Goal: Information Seeking & Learning: Check status

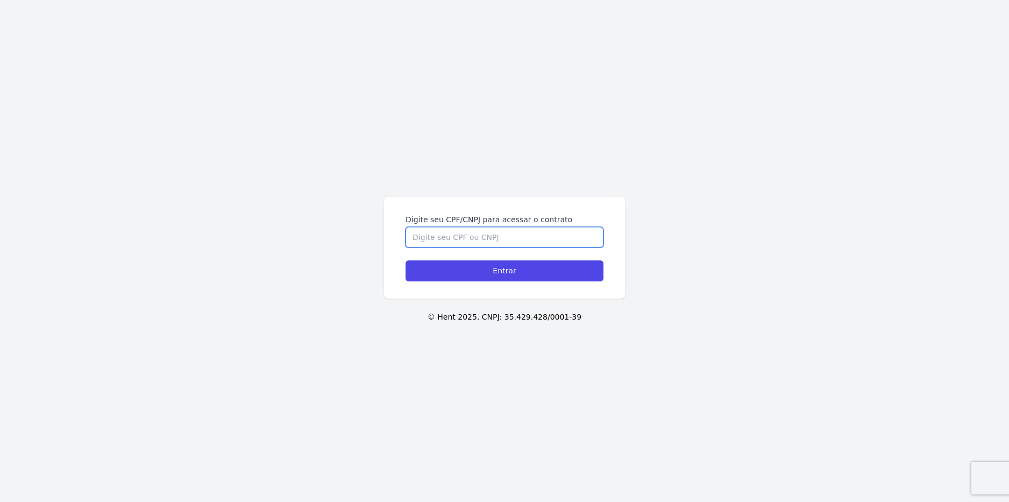
click at [471, 230] on input "Digite seu CPF/CNPJ para acessar o contrato" at bounding box center [505, 237] width 198 height 20
type input "44462064860"
click at [406, 260] on input "Entrar" at bounding box center [505, 270] width 198 height 21
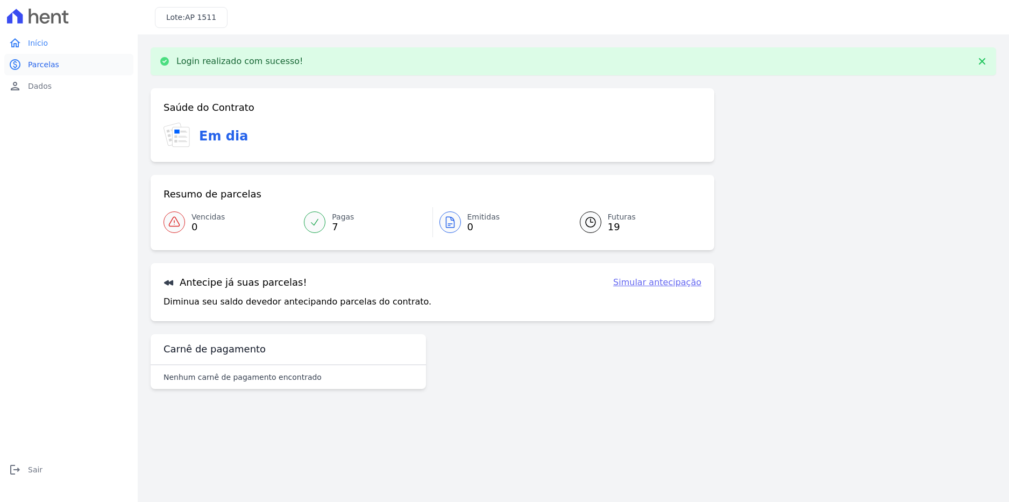
click at [82, 60] on link "paid Parcelas" at bounding box center [68, 65] width 129 height 22
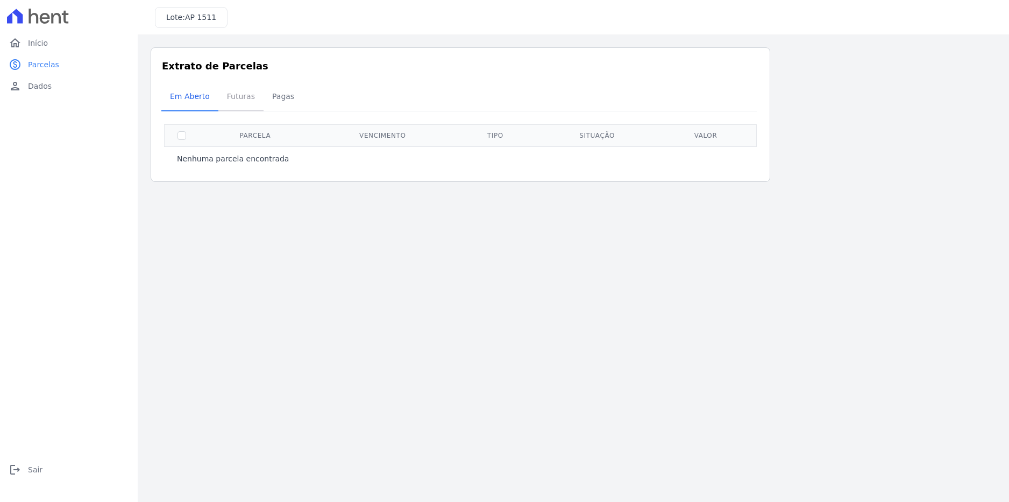
click at [224, 95] on span "Futuras" at bounding box center [240, 97] width 41 height 22
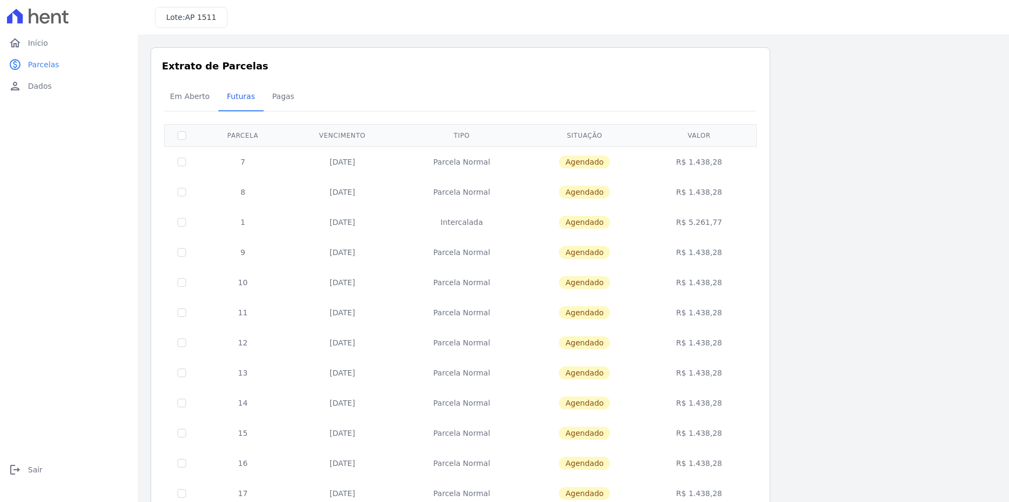
drag, startPoint x: 237, startPoint y: 158, endPoint x: 251, endPoint y: 252, distance: 95.1
click at [251, 252] on tbody "7 05/10/2025 Parcela Normal Agendado R$ 1.438,28 8 05/11/2025 Parcela Normal Ag…" at bounding box center [461, 432] width 592 height 573
click at [806, 238] on div "Listagem de parcelas Baixar PDF Extrato de Parcelas Em Aberto Futuras Pagas 0 s…" at bounding box center [573, 400] width 845 height 707
drag, startPoint x: 246, startPoint y: 254, endPoint x: 231, endPoint y: 166, distance: 89.4
click at [231, 166] on tbody "7 05/10/2025 Parcela Normal Agendado R$ 1.438,28 8 05/11/2025 Parcela Normal Ag…" at bounding box center [461, 432] width 592 height 573
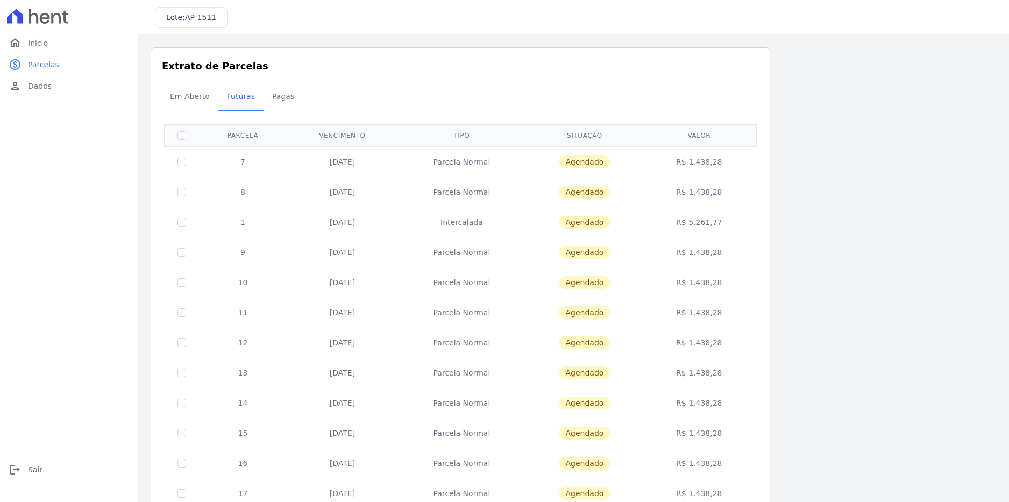
click at [53, 170] on div "home Início home Início paid Parcelas paid Parcelas person Dados person Dados l…" at bounding box center [68, 262] width 129 height 461
drag, startPoint x: 225, startPoint y: 159, endPoint x: 755, endPoint y: 255, distance: 538.4
click at [755, 255] on table "Parcela Vencimento Tipo Situação Valor 7 05/10/2025 Parcela Normal Agendado R$ …" at bounding box center [460, 421] width 593 height 595
click at [796, 252] on div "Listagem de parcelas Baixar PDF Extrato de Parcelas Em Aberto Futuras Pagas 0 s…" at bounding box center [573, 400] width 845 height 707
click at [816, 138] on div "Listagem de parcelas Baixar PDF Extrato de Parcelas Em Aberto Futuras Pagas 0 s…" at bounding box center [573, 400] width 845 height 707
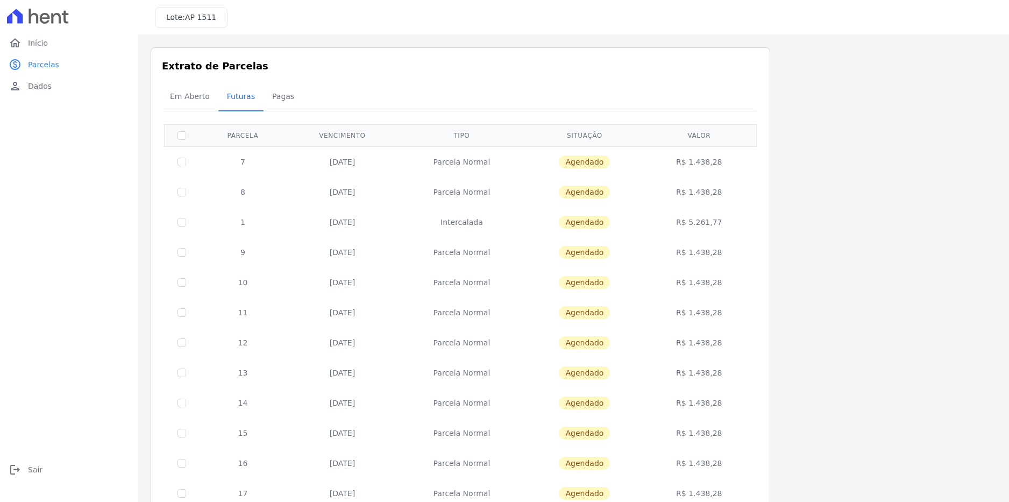
drag, startPoint x: 220, startPoint y: 151, endPoint x: 739, endPoint y: 264, distance: 531.0
click at [739, 264] on tbody "7 05/10/2025 Parcela Normal Agendado R$ 1.438,28 8 05/11/2025 Parcela Normal Ag…" at bounding box center [461, 432] width 592 height 573
click at [956, 224] on div "Listagem de parcelas Baixar PDF Extrato de Parcelas Em Aberto Futuras Pagas 0 s…" at bounding box center [573, 400] width 845 height 707
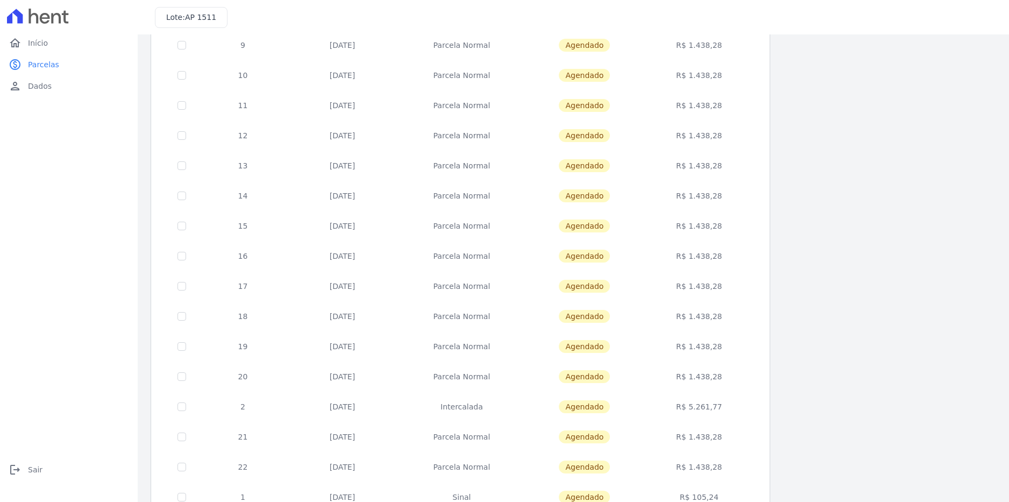
scroll to position [266, 0]
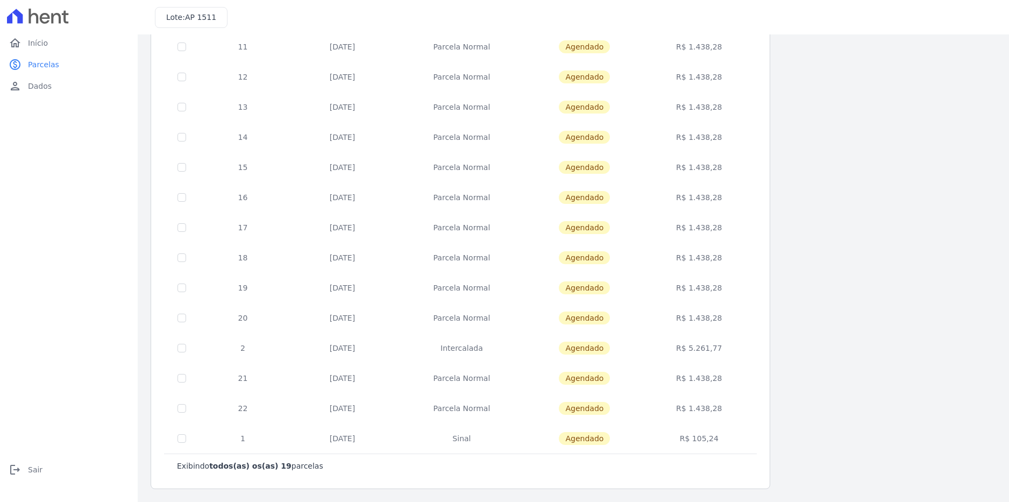
click at [479, 346] on td "Intercalada" at bounding box center [461, 348] width 127 height 30
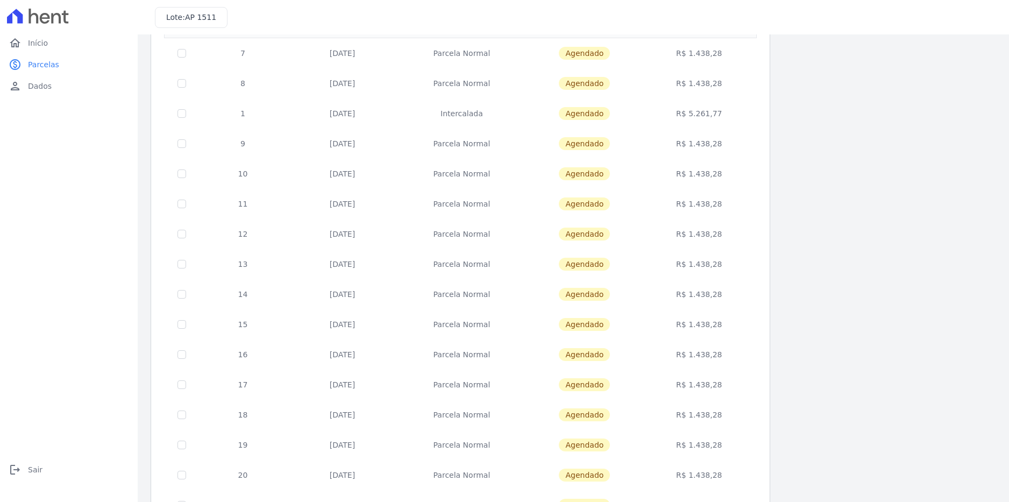
scroll to position [104, 0]
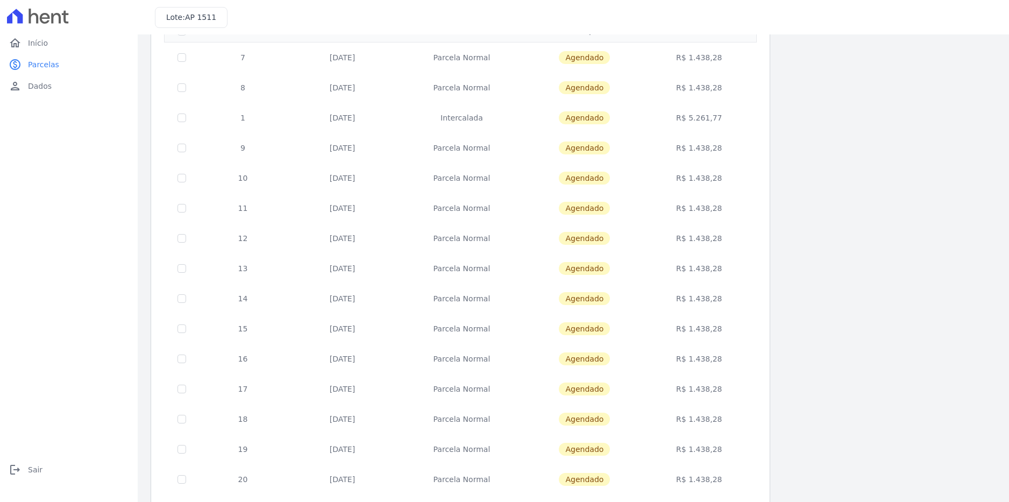
click at [467, 118] on td "Intercalada" at bounding box center [461, 118] width 127 height 30
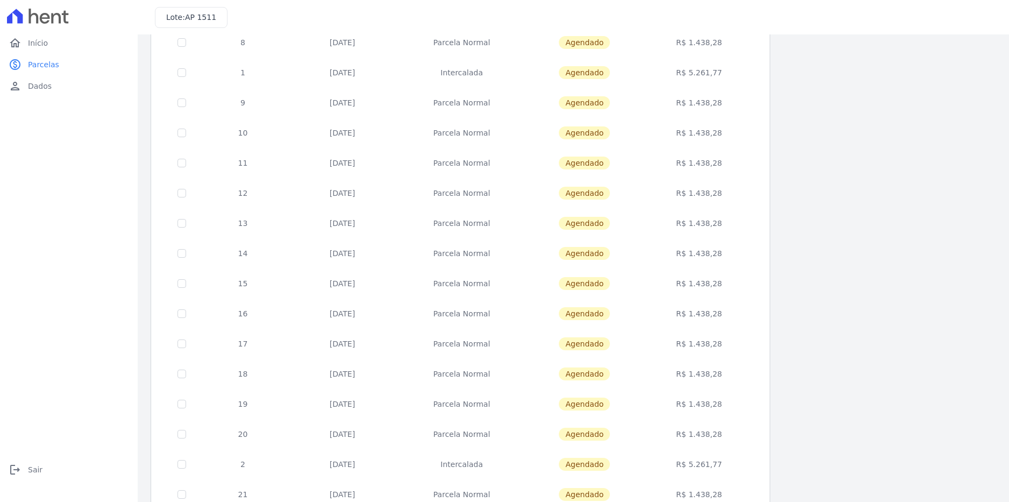
scroll to position [266, 0]
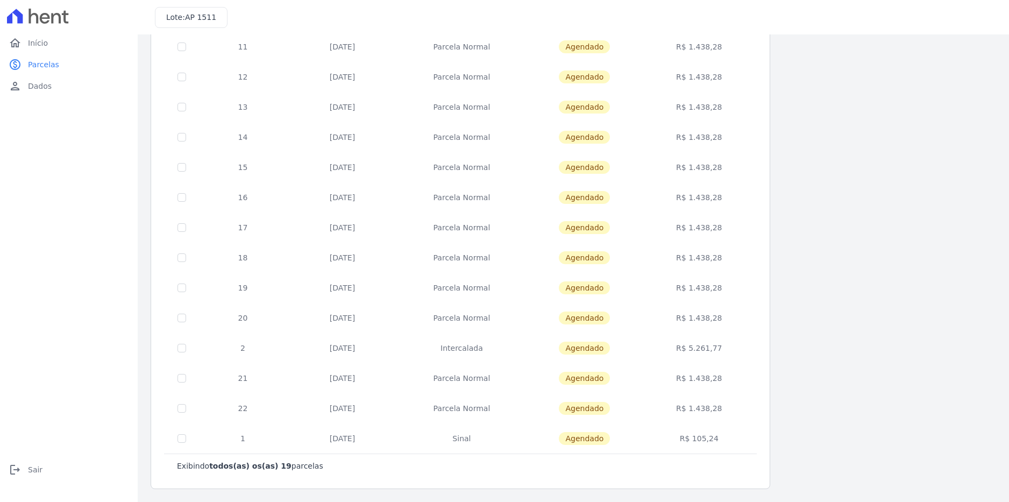
click at [466, 340] on td "Intercalada" at bounding box center [461, 348] width 127 height 30
click at [466, 343] on td "Intercalada" at bounding box center [461, 348] width 127 height 30
click at [465, 343] on td "Intercalada" at bounding box center [461, 348] width 127 height 30
drag, startPoint x: 227, startPoint y: 347, endPoint x: 770, endPoint y: 353, distance: 542.7
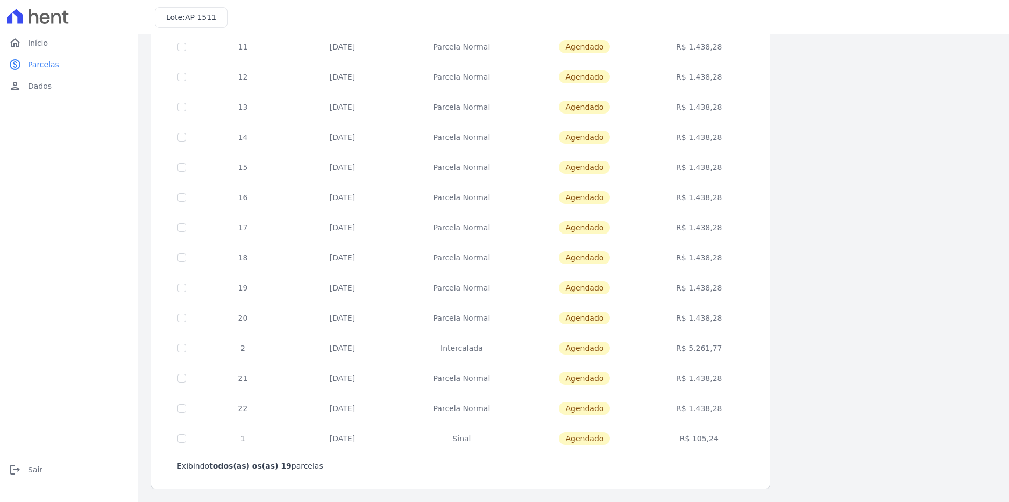
click at [770, 353] on div "Listagem de parcelas Baixar PDF Extrato de Parcelas Em Aberto Futuras Pagas 0 s…" at bounding box center [573, 135] width 845 height 707
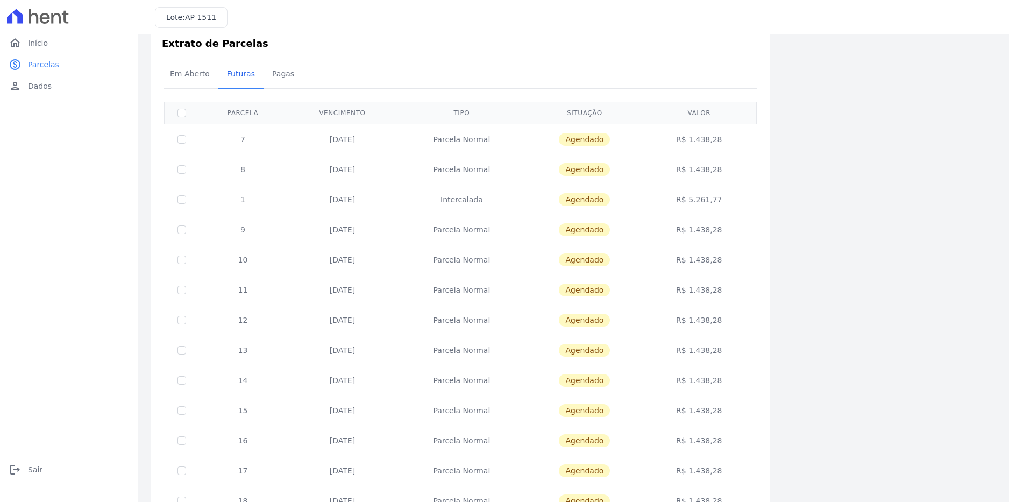
scroll to position [0, 0]
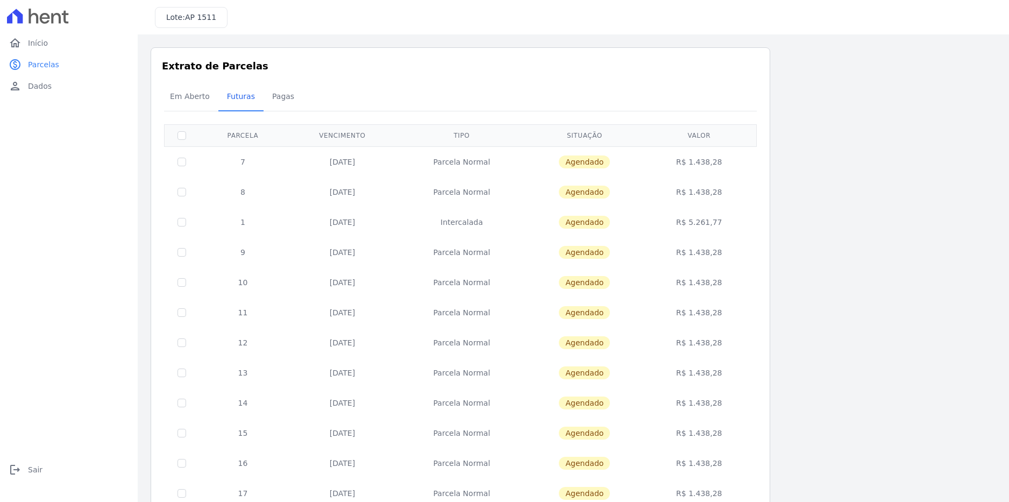
drag, startPoint x: 293, startPoint y: 223, endPoint x: 746, endPoint y: 240, distance: 453.2
click at [746, 240] on tbody "7 05/10/2025 Parcela Normal Agendado R$ 1.438,28 8 05/11/2025 Parcela Normal Ag…" at bounding box center [461, 432] width 592 height 573
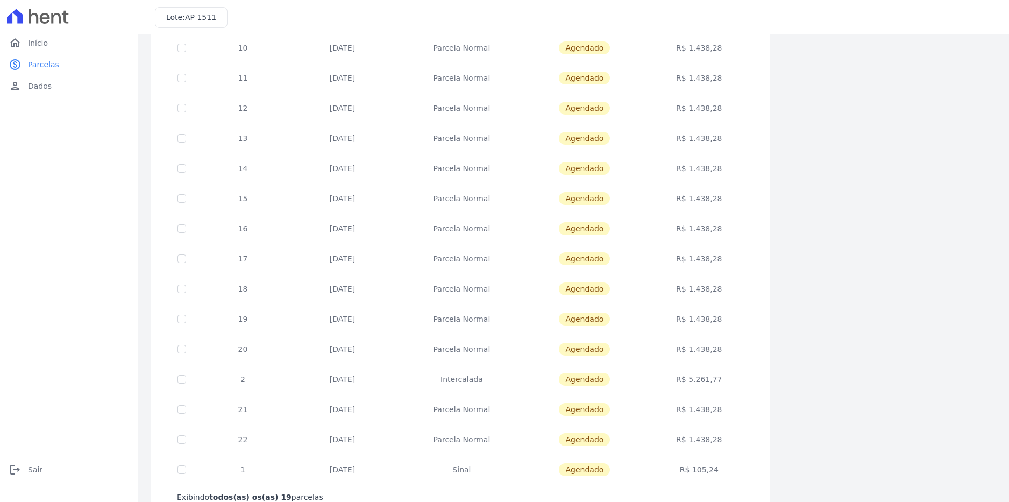
scroll to position [266, 0]
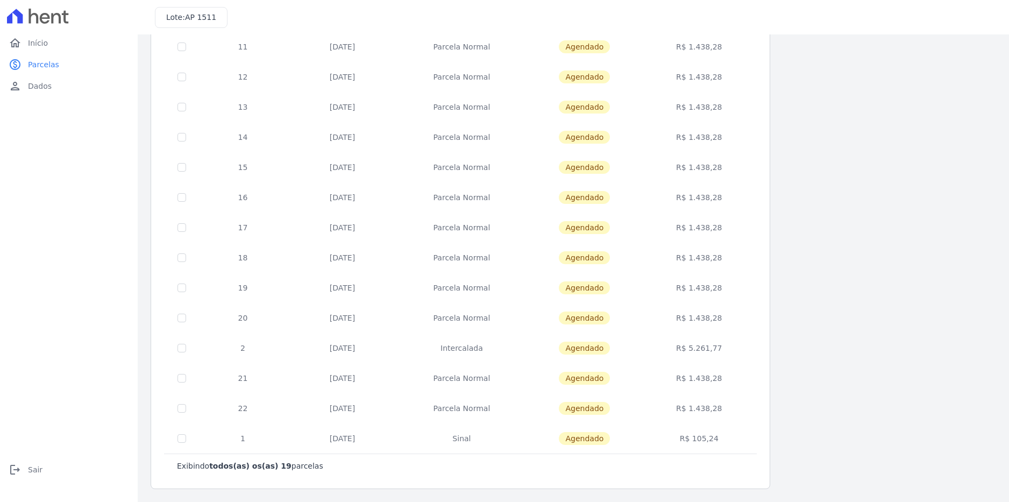
drag, startPoint x: 743, startPoint y: 399, endPoint x: 665, endPoint y: 403, distance: 78.1
click at [665, 403] on td "R$ 1.438,28" at bounding box center [699, 408] width 111 height 30
click at [810, 446] on div "Listagem de parcelas Baixar PDF Extrato de Parcelas Em Aberto Futuras Pagas 0 s…" at bounding box center [573, 135] width 845 height 707
drag, startPoint x: 742, startPoint y: 350, endPoint x: 319, endPoint y: 353, distance: 422.7
click at [319, 353] on tr "2 20/12/2026 Intercalada Agendado R$ 5.261,77" at bounding box center [461, 348] width 592 height 30
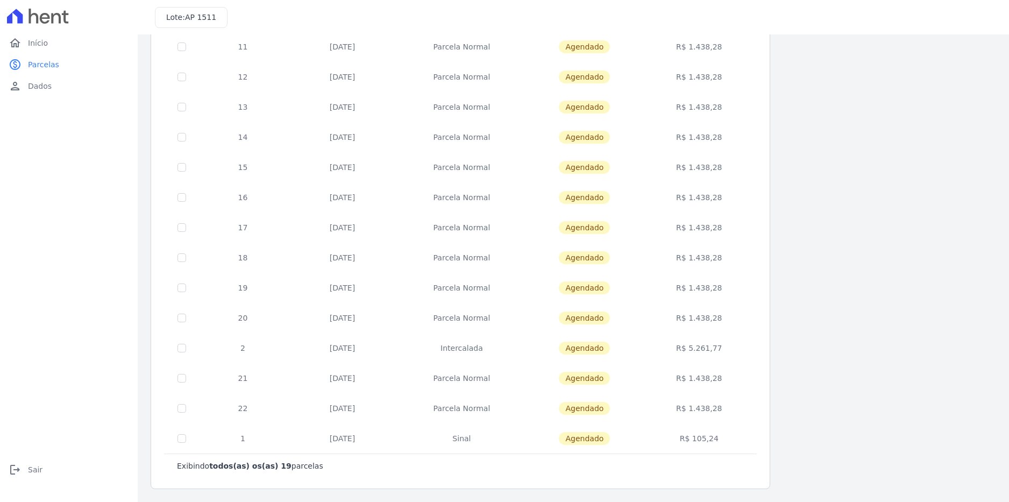
click at [319, 353] on td "20/12/2026" at bounding box center [342, 348] width 111 height 30
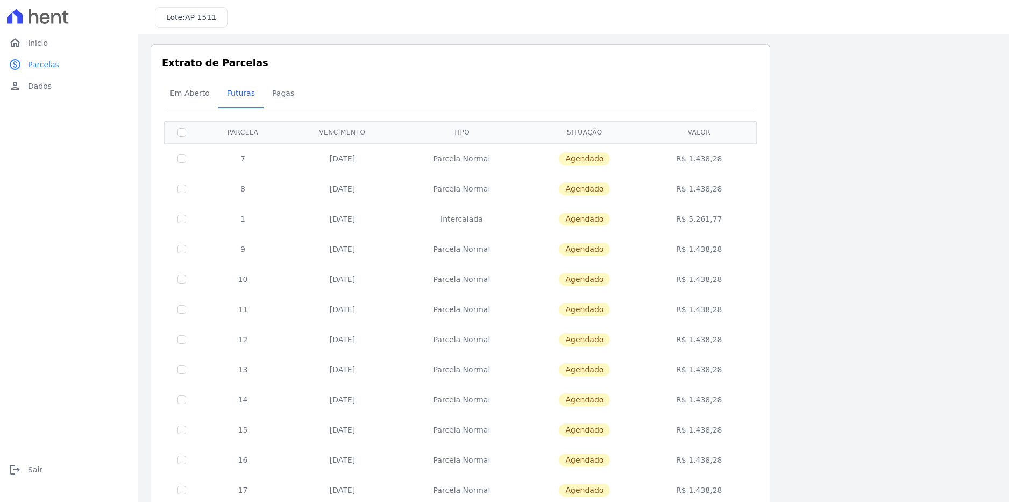
scroll to position [0, 0]
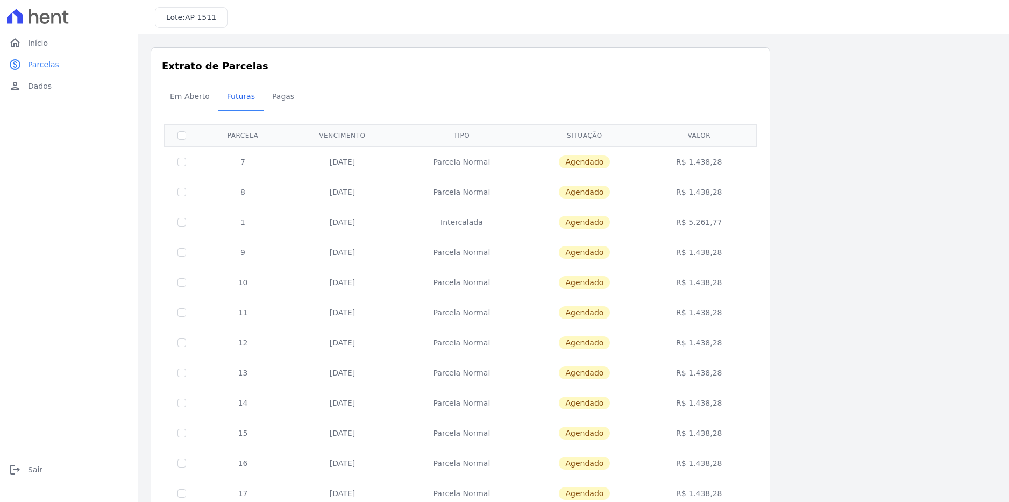
drag, startPoint x: 308, startPoint y: 151, endPoint x: 382, endPoint y: 256, distance: 128.6
click at [382, 256] on tbody "7 05/10/2025 Parcela Normal Agendado R$ 1.438,28 8 05/11/2025 Parcela Normal Ag…" at bounding box center [461, 432] width 592 height 573
click at [353, 256] on td "05/12/2025" at bounding box center [342, 252] width 111 height 30
drag, startPoint x: 319, startPoint y: 161, endPoint x: 372, endPoint y: 163, distance: 52.7
click at [372, 162] on td "05/10/2025" at bounding box center [342, 161] width 111 height 31
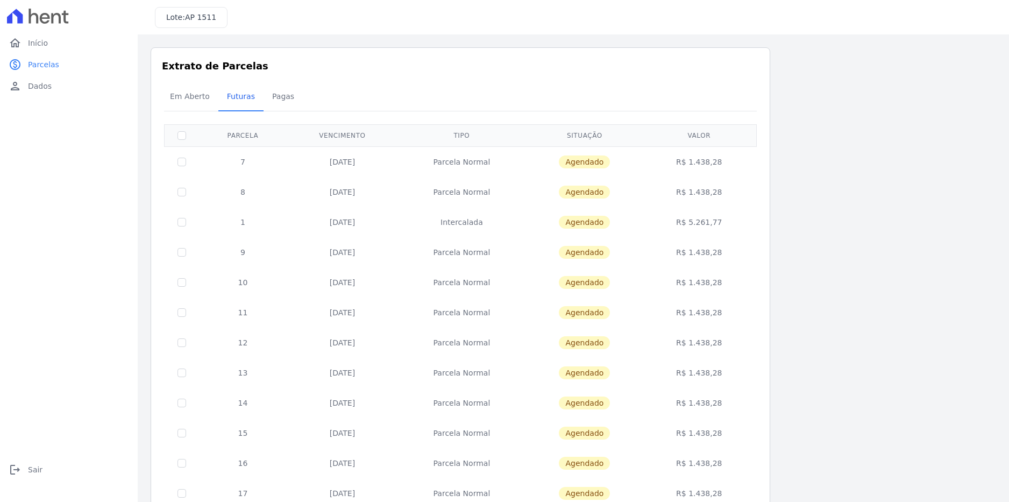
scroll to position [266, 0]
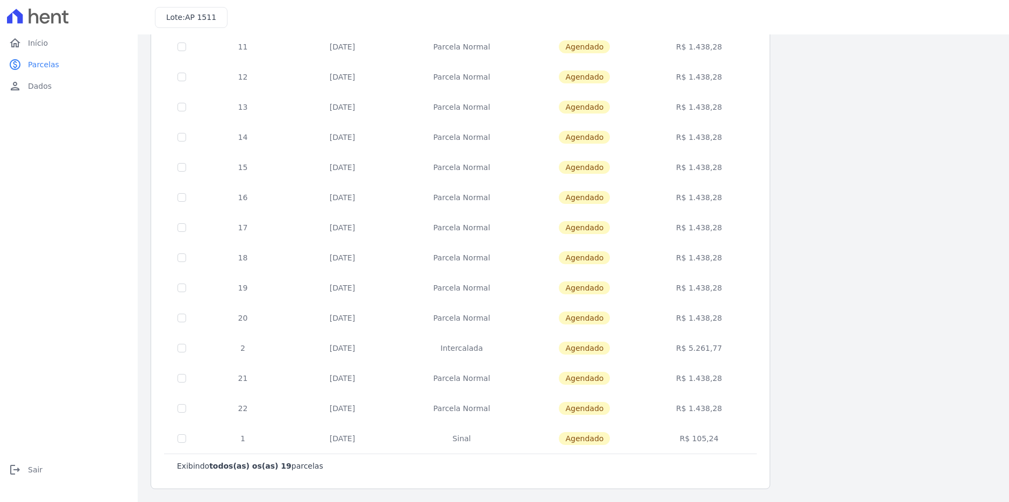
drag, startPoint x: 324, startPoint y: 406, endPoint x: 373, endPoint y: 409, distance: 49.0
click at [373, 409] on td "05/01/2027" at bounding box center [342, 408] width 111 height 30
drag, startPoint x: 330, startPoint y: 437, endPoint x: 366, endPoint y: 439, distance: 36.1
click at [366, 439] on td "20/09/2027" at bounding box center [342, 438] width 111 height 30
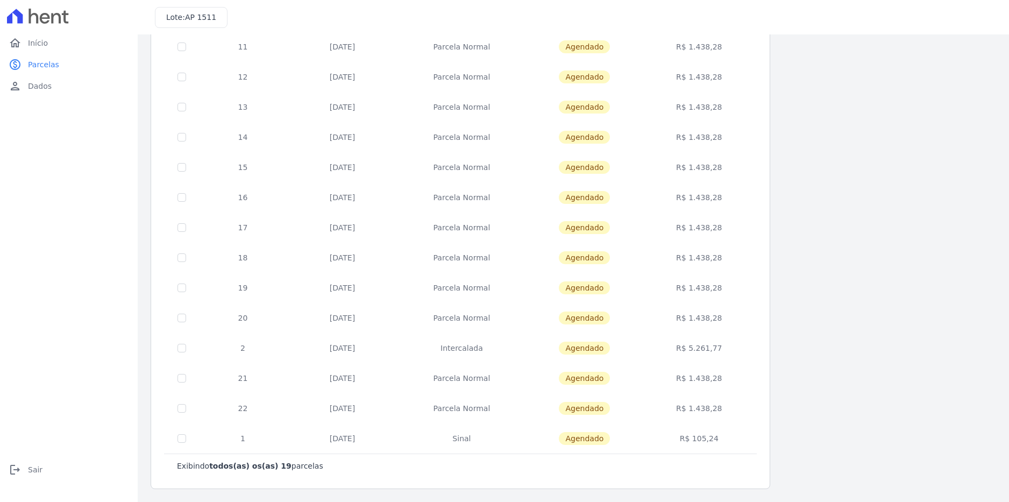
drag, startPoint x: 433, startPoint y: 439, endPoint x: 314, endPoint y: 439, distance: 119.4
click at [314, 439] on tr "1 20/09/2027 Sinal Agendado R$ 105,24" at bounding box center [461, 438] width 592 height 30
click at [314, 439] on td "20/09/2027" at bounding box center [342, 438] width 111 height 30
drag, startPoint x: 299, startPoint y: 402, endPoint x: 724, endPoint y: 413, distance: 425.5
click at [724, 413] on tr "22 05/01/2027 Parcela Normal Agendado R$ 1.438,28" at bounding box center [461, 408] width 592 height 30
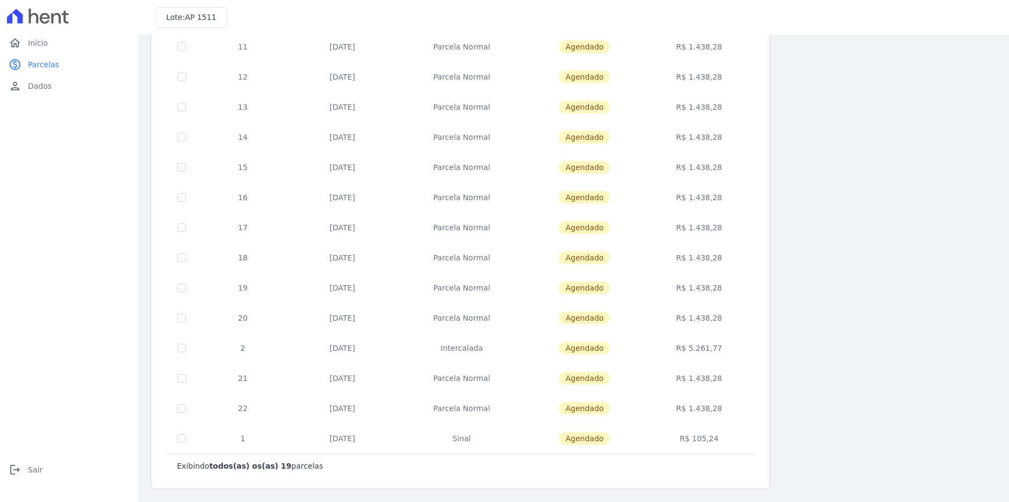
click at [724, 413] on td "R$ 1.438,28" at bounding box center [699, 408] width 111 height 30
drag, startPoint x: 329, startPoint y: 406, endPoint x: 715, endPoint y: 397, distance: 386.2
click at [715, 397] on tr "22 05/01/2027 Parcela Normal Agendado R$ 1.438,28" at bounding box center [461, 408] width 592 height 30
click at [726, 413] on td "R$ 1.438,28" at bounding box center [699, 408] width 111 height 30
drag, startPoint x: 397, startPoint y: 406, endPoint x: 745, endPoint y: 399, distance: 348.0
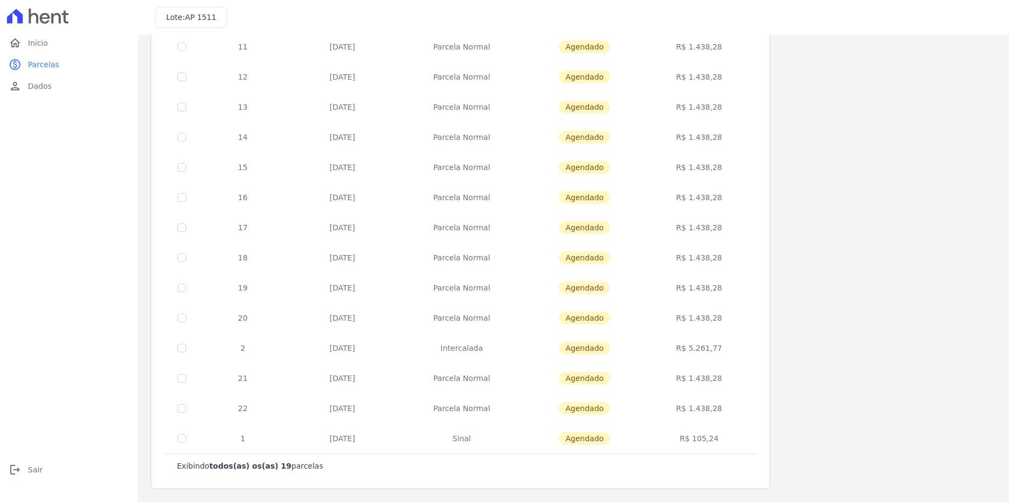
click at [745, 399] on tr "22 05/01/2027 Parcela Normal Agendado R$ 1.438,28" at bounding box center [461, 408] width 592 height 30
click at [860, 427] on div "Listagem de parcelas Baixar PDF Extrato de Parcelas Em Aberto Futuras Pagas 0 s…" at bounding box center [573, 135] width 845 height 707
drag, startPoint x: 341, startPoint y: 412, endPoint x: 747, endPoint y: 421, distance: 406.1
click at [747, 421] on tr "22 05/01/2027 Parcela Normal Agendado R$ 1.438,28" at bounding box center [461, 408] width 592 height 30
click at [833, 393] on div "Listagem de parcelas Baixar PDF Extrato de Parcelas Em Aberto Futuras Pagas 0 s…" at bounding box center [573, 135] width 845 height 707
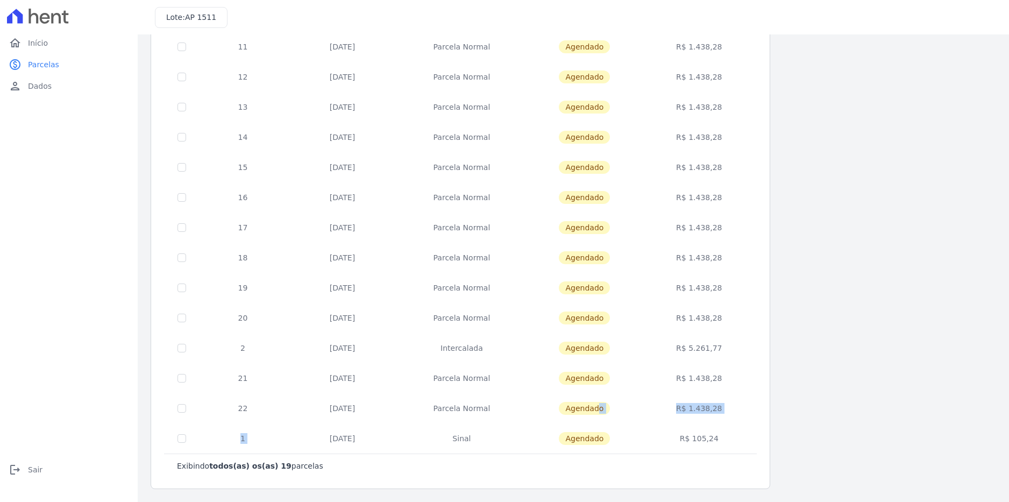
drag, startPoint x: 310, startPoint y: 423, endPoint x: 554, endPoint y: 417, distance: 244.8
click at [554, 417] on tbody "7 05/10/2025 Parcela Normal Agendado R$ 1.438,28 8 05/11/2025 Parcela Normal Ag…" at bounding box center [461, 167] width 592 height 573
click at [308, 407] on td "05/01/2027" at bounding box center [342, 408] width 111 height 30
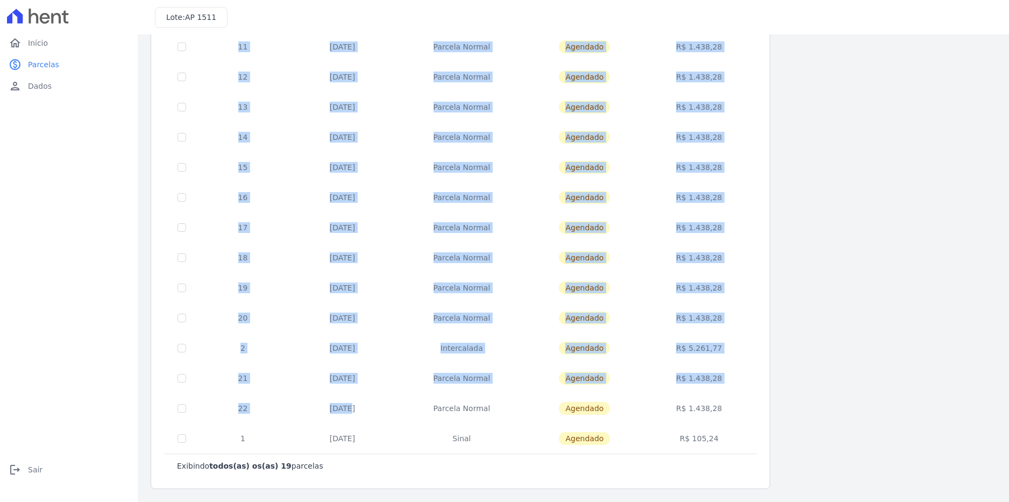
drag, startPoint x: 317, startPoint y: 408, endPoint x: 763, endPoint y: 414, distance: 445.9
click at [763, 414] on div "Extrato de Parcelas Em Aberto Futuras Pagas 0 selecionada(s) Exibindo todos(as)…" at bounding box center [461, 135] width 620 height 707
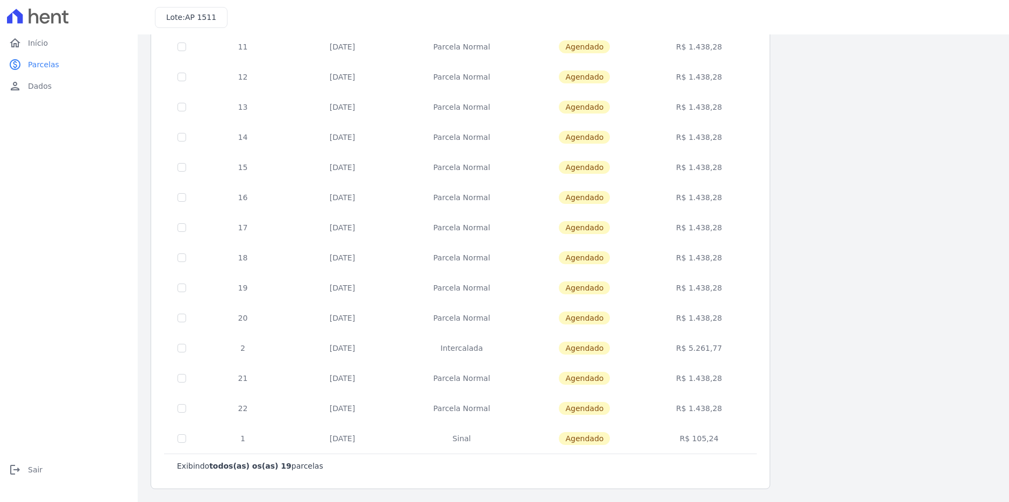
click at [763, 414] on div "Extrato de Parcelas Em Aberto Futuras Pagas 0 selecionada(s) Exibindo todos(as)…" at bounding box center [461, 135] width 620 height 707
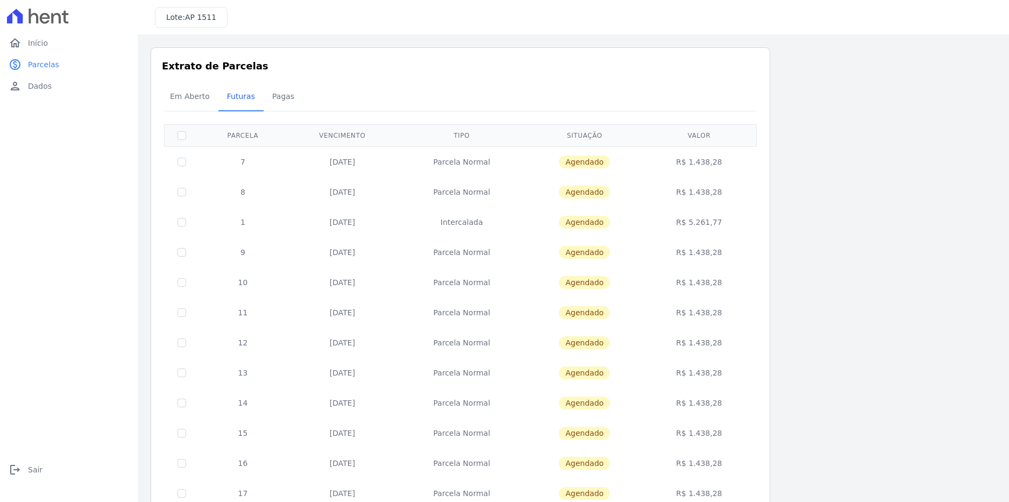
drag, startPoint x: 665, startPoint y: 181, endPoint x: 730, endPoint y: 210, distance: 71.5
click at [730, 210] on tbody "7 05/10/2025 Parcela Normal Agendado R$ 1.438,28 8 05/11/2025 Parcela Normal Ag…" at bounding box center [461, 432] width 592 height 573
click at [731, 225] on td "R$ 5.261,77" at bounding box center [699, 222] width 111 height 30
drag, startPoint x: 731, startPoint y: 225, endPoint x: 687, endPoint y: 195, distance: 53.4
click at [687, 195] on tbody "7 05/10/2025 Parcela Normal Agendado R$ 1.438,28 8 05/11/2025 Parcela Normal Ag…" at bounding box center [461, 432] width 592 height 573
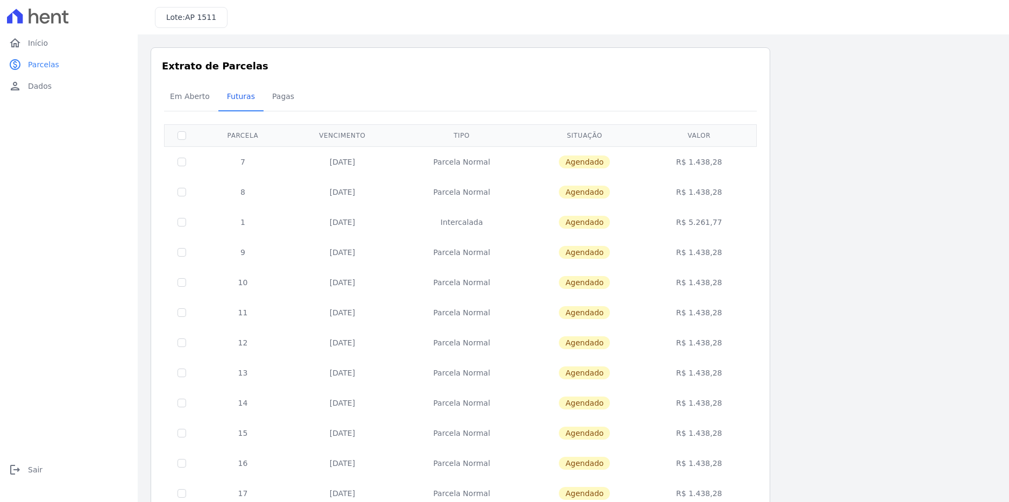
click at [687, 195] on td "R$ 1.438,28" at bounding box center [699, 192] width 111 height 30
drag, startPoint x: 735, startPoint y: 220, endPoint x: 201, endPoint y: 207, distance: 534.7
click at [201, 207] on tr "1 20/12/2025 Intercalada Agendado R$ 5.261,77" at bounding box center [461, 222] width 592 height 30
click at [785, 244] on div "Listagem de parcelas Baixar PDF Extrato de Parcelas Em Aberto Futuras Pagas 0 s…" at bounding box center [573, 400] width 845 height 707
drag, startPoint x: 728, startPoint y: 222, endPoint x: 614, endPoint y: 217, distance: 113.6
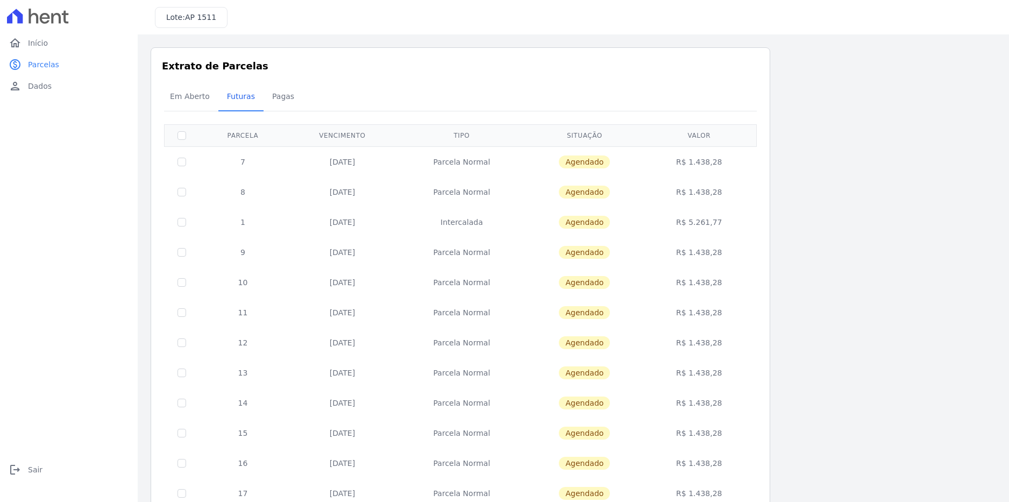
click at [614, 217] on tr "1 20/12/2025 Intercalada Agendado R$ 5.261,77" at bounding box center [461, 222] width 592 height 30
click at [791, 186] on div "Listagem de parcelas Baixar PDF Extrato de Parcelas Em Aberto Futuras Pagas 0 s…" at bounding box center [573, 400] width 845 height 707
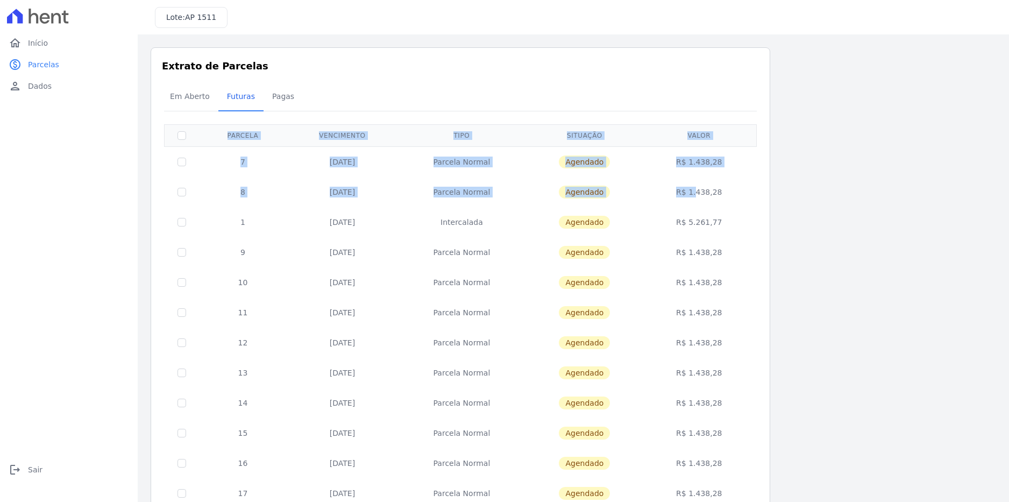
drag, startPoint x: 725, startPoint y: 191, endPoint x: 675, endPoint y: 191, distance: 49.5
click at [675, 191] on div "Extrato de Parcelas Em Aberto Futuras Pagas 0 selecionada(s) Exibindo todos(as)…" at bounding box center [461, 400] width 620 height 707
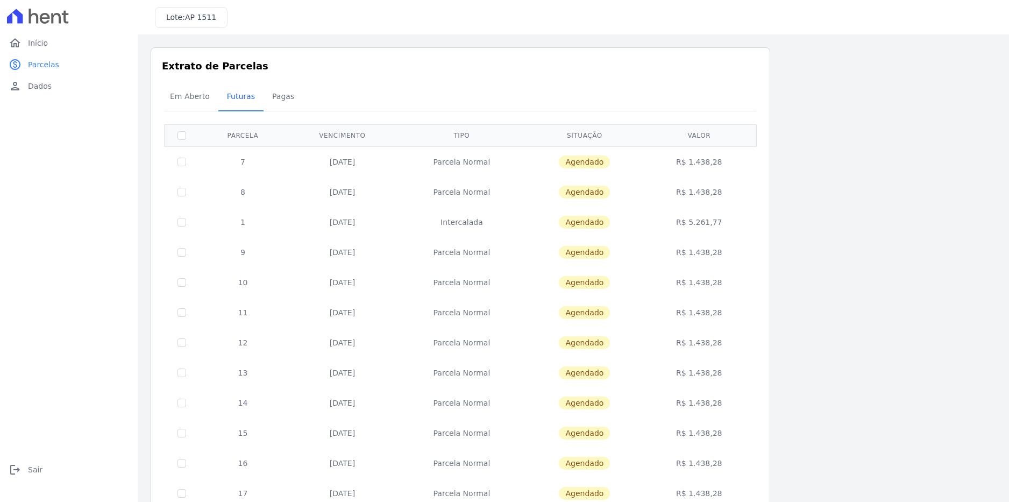
click at [815, 267] on div "Listagem de parcelas Baixar PDF Extrato de Parcelas Em Aberto Futuras Pagas 0 s…" at bounding box center [573, 400] width 845 height 707
click at [683, 216] on td "R$ 5.261,77" at bounding box center [699, 222] width 111 height 30
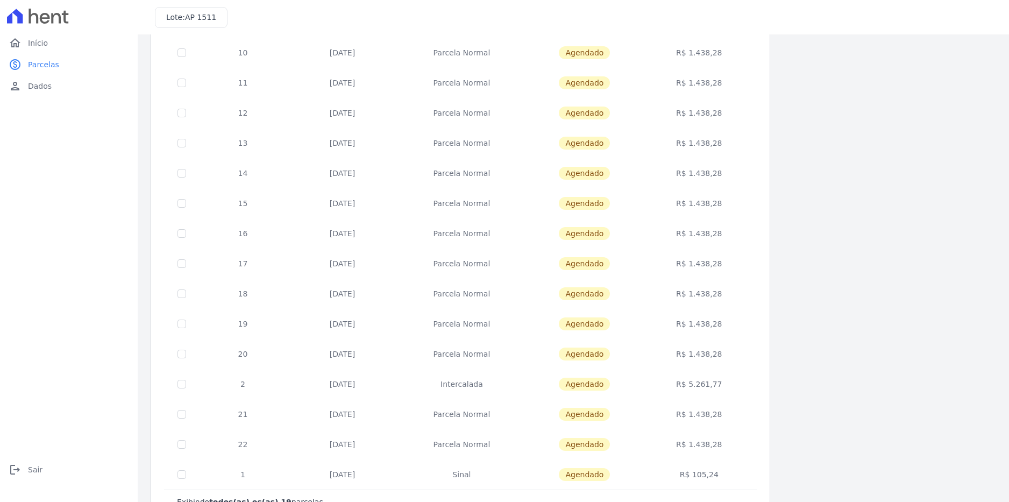
scroll to position [266, 0]
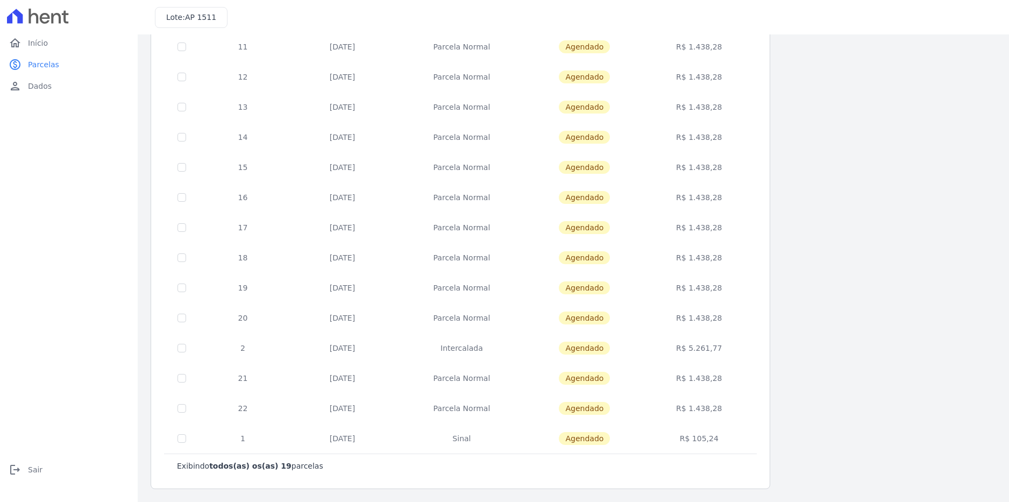
drag, startPoint x: 691, startPoint y: 351, endPoint x: 721, endPoint y: 348, distance: 29.8
click at [721, 348] on td "R$ 5.261,77" at bounding box center [699, 348] width 111 height 30
click at [716, 346] on td "R$ 5.261,77" at bounding box center [699, 348] width 111 height 30
drag, startPoint x: 722, startPoint y: 344, endPoint x: 685, endPoint y: 319, distance: 44.9
click at [685, 319] on tbody "7 05/10/2025 Parcela Normal Agendado R$ 1.438,28 8 05/11/2025 Parcela Normal Ag…" at bounding box center [461, 167] width 592 height 573
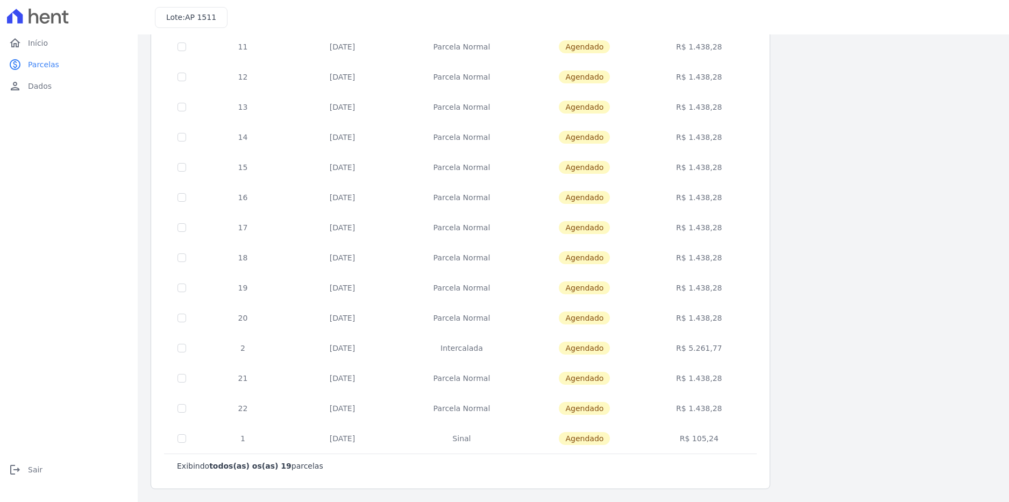
click at [685, 319] on td "R$ 1.438,28" at bounding box center [699, 318] width 111 height 30
drag, startPoint x: 684, startPoint y: 352, endPoint x: 726, endPoint y: 377, distance: 49.4
click at [726, 377] on tbody "7 05/10/2025 Parcela Normal Agendado R$ 1.438,28 8 05/11/2025 Parcela Normal Ag…" at bounding box center [461, 167] width 592 height 573
click at [726, 377] on td "R$ 1.438,28" at bounding box center [699, 378] width 111 height 30
drag, startPoint x: 725, startPoint y: 378, endPoint x: 677, endPoint y: 348, distance: 57.2
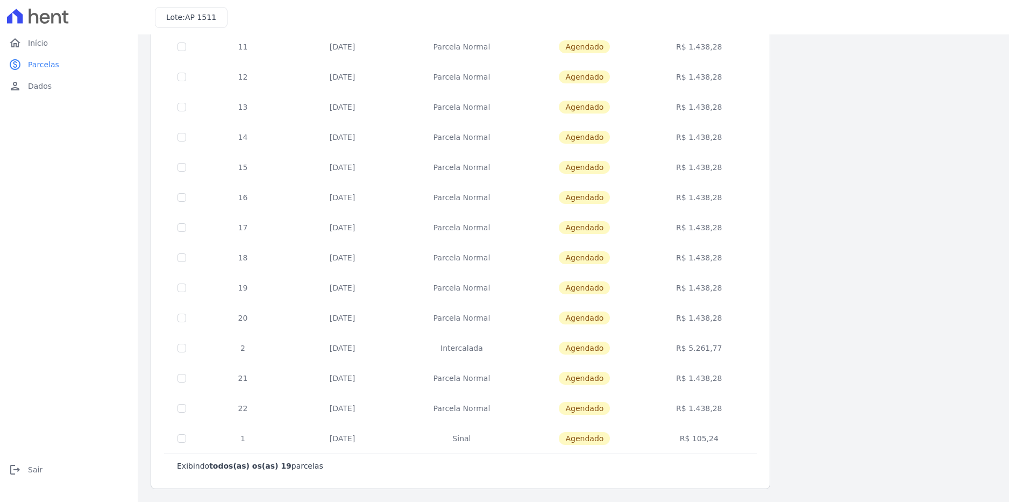
click at [677, 348] on tbody "7 05/10/2025 Parcela Normal Agendado R$ 1.438,28 8 05/11/2025 Parcela Normal Ag…" at bounding box center [461, 167] width 592 height 573
drag, startPoint x: 677, startPoint y: 348, endPoint x: 667, endPoint y: 354, distance: 11.2
click at [677, 348] on td "R$ 5.261,77" at bounding box center [699, 348] width 111 height 30
click at [866, 332] on div "Listagem de parcelas Baixar PDF Extrato de Parcelas Em Aberto Futuras Pagas 0 s…" at bounding box center [573, 135] width 845 height 707
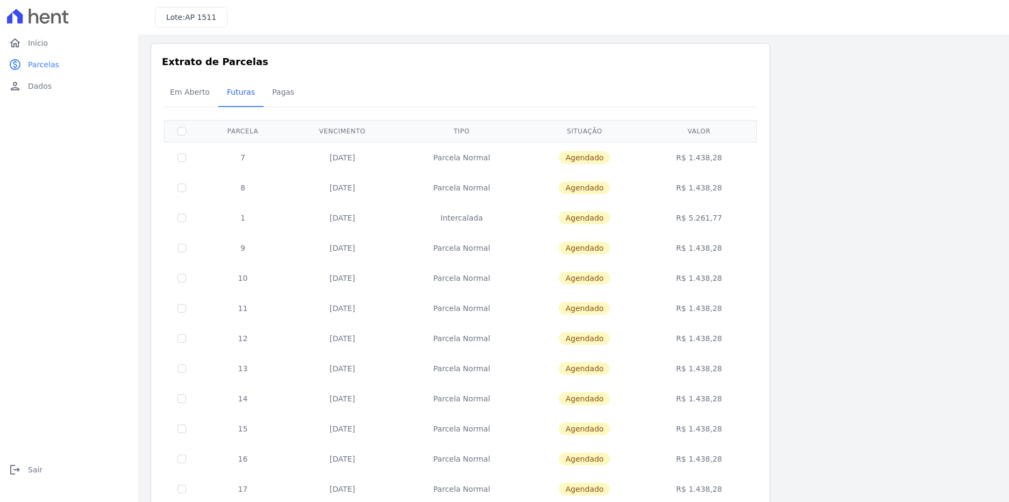
scroll to position [0, 0]
